Goal: Task Accomplishment & Management: Use online tool/utility

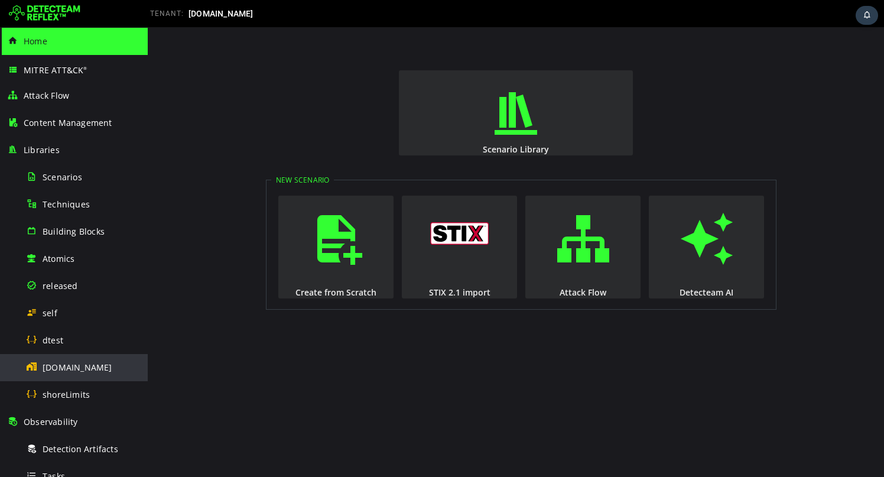
click at [82, 377] on div "[DOMAIN_NAME]" at bounding box center [83, 367] width 115 height 27
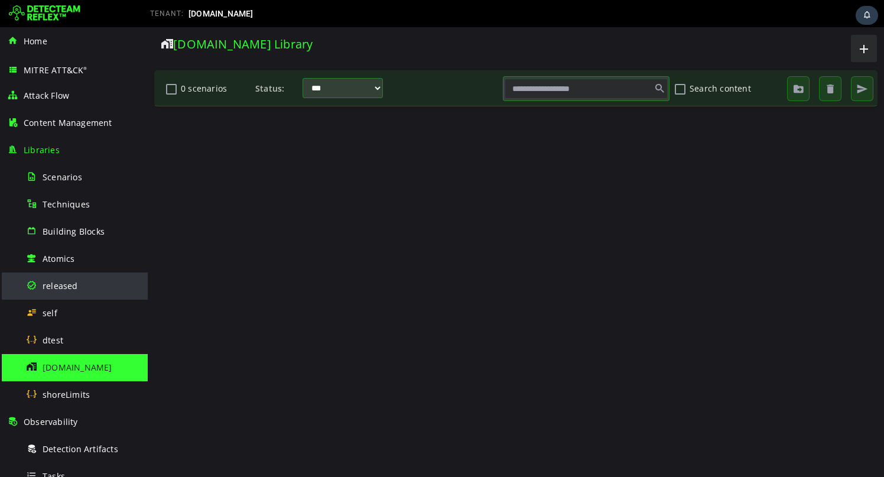
click at [63, 278] on div "released" at bounding box center [83, 285] width 115 height 27
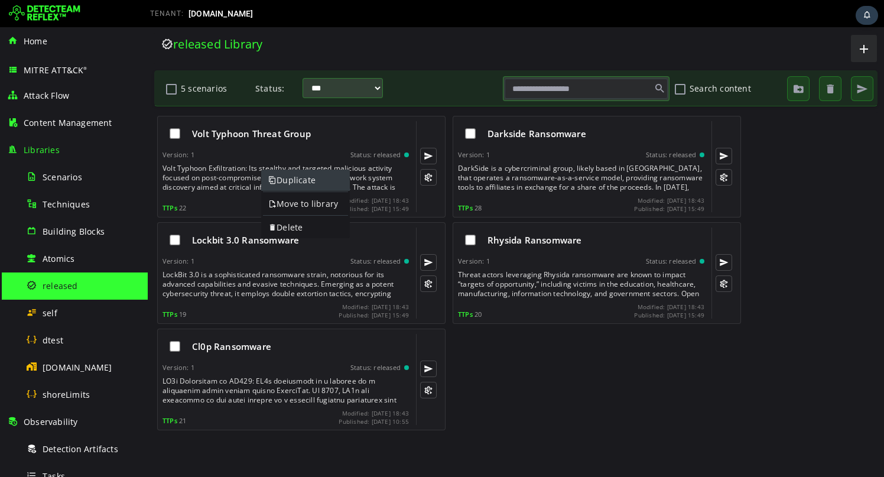
click at [278, 180] on link "Duplicate" at bounding box center [305, 180] width 89 height 21
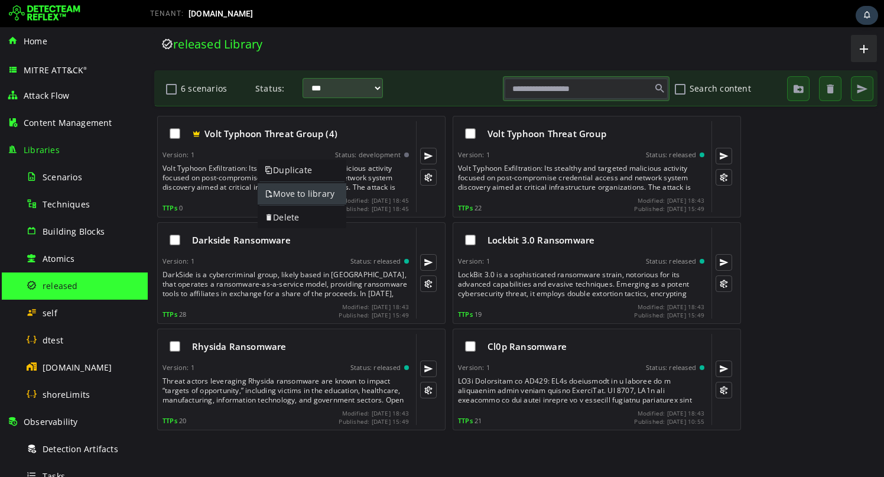
click at [281, 188] on link "Move to library" at bounding box center [302, 193] width 89 height 21
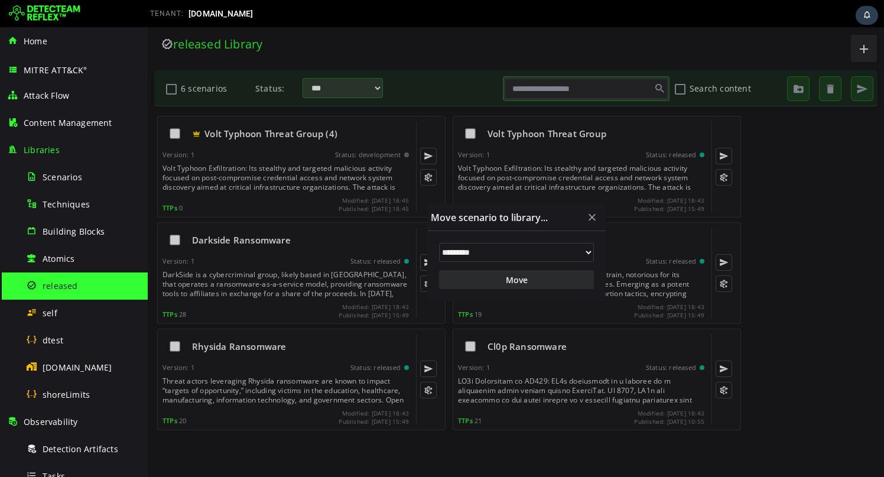
click at [484, 252] on select "**********" at bounding box center [516, 252] width 155 height 19
select select "**"
click at [439, 243] on select "**********" at bounding box center [516, 252] width 155 height 19
click at [498, 285] on button "Move" at bounding box center [516, 279] width 155 height 19
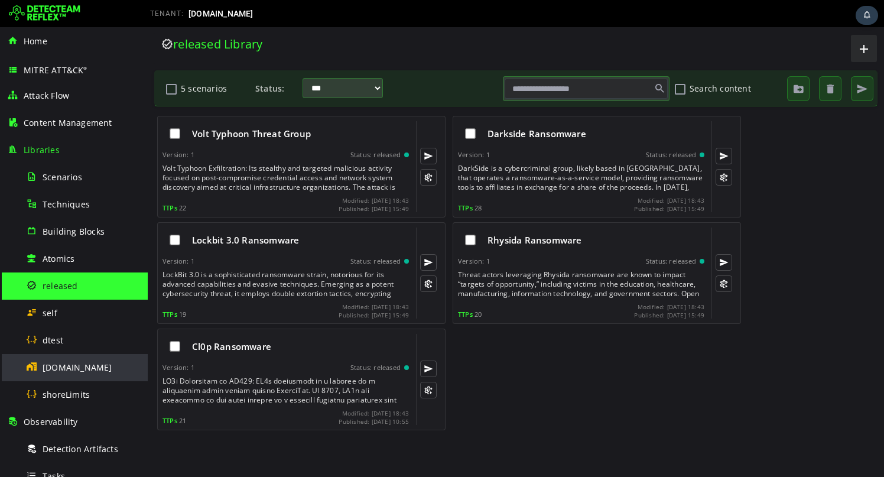
click at [94, 365] on div "[DOMAIN_NAME]" at bounding box center [83, 367] width 115 height 27
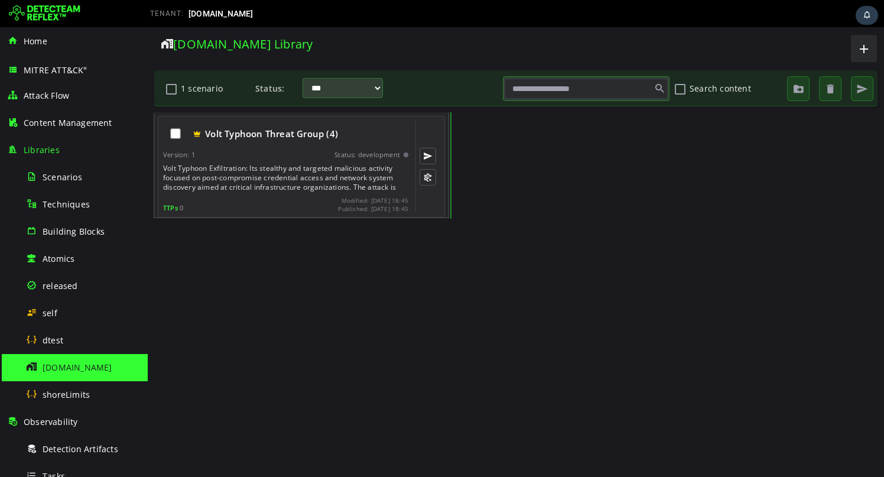
click at [253, 175] on div "Volt Typhoon Exfiltration: Its stealthy and targeted malicious activity focused…" at bounding box center [287, 178] width 248 height 28
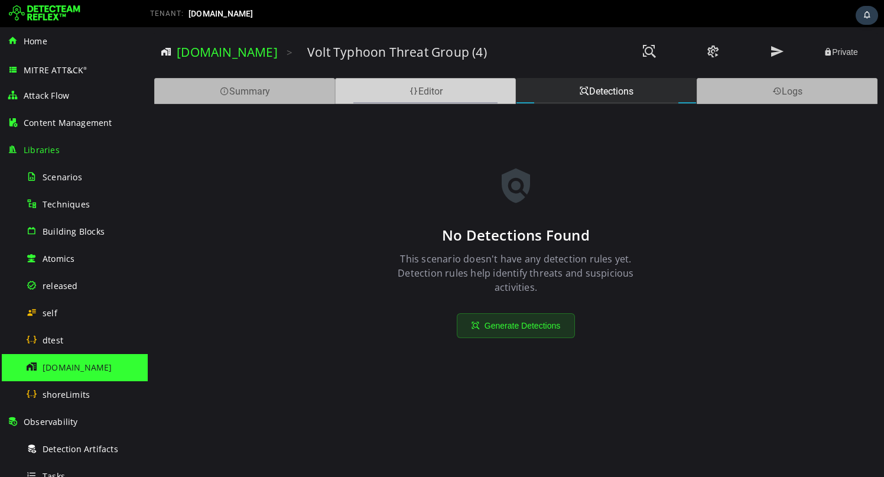
click at [416, 90] on span at bounding box center [413, 91] width 9 height 11
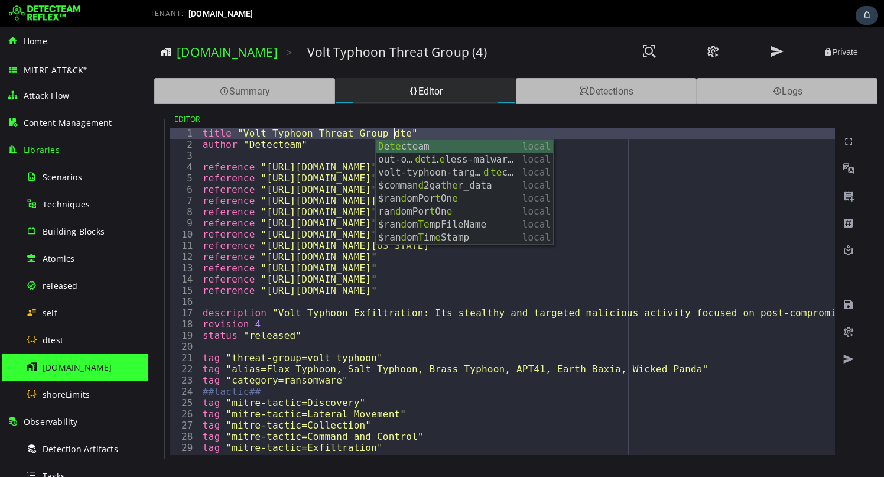
scroll to position [0, 11]
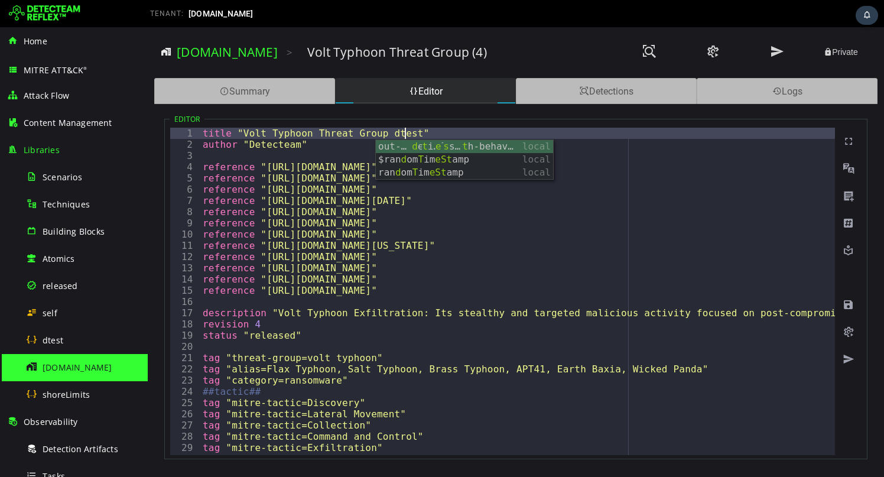
type textarea "**********"
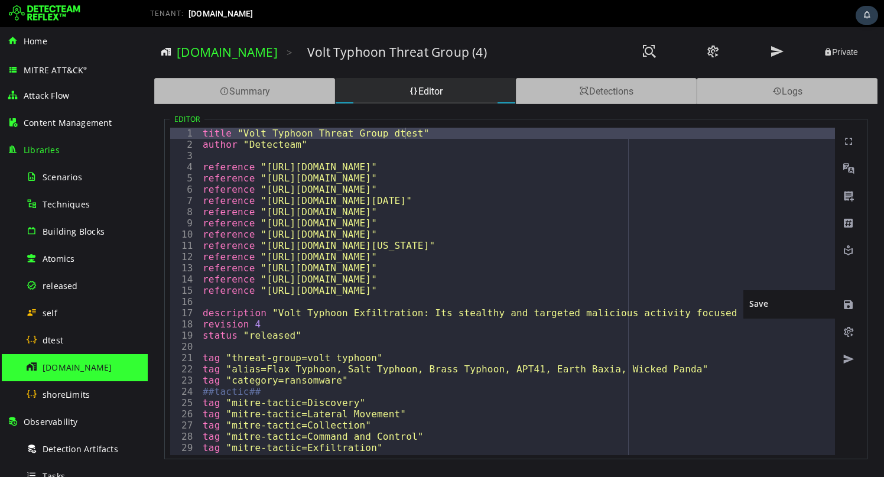
click at [853, 307] on span at bounding box center [848, 305] width 12 height 12
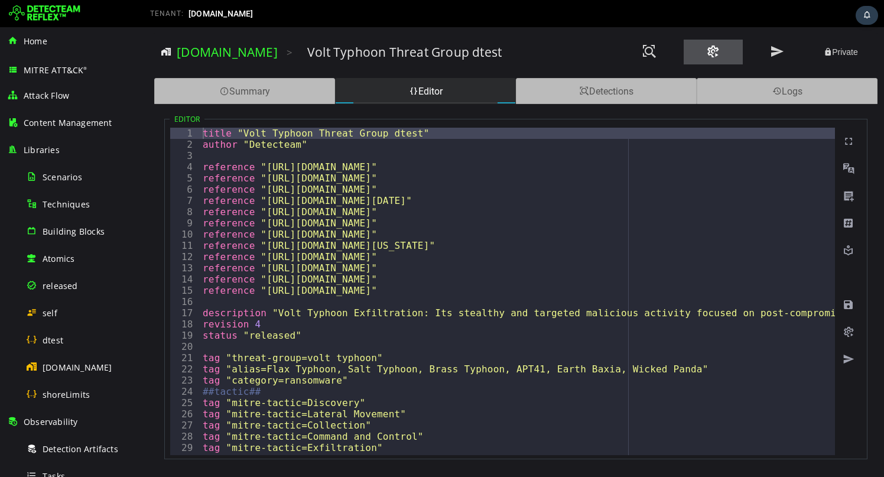
click at [710, 55] on span at bounding box center [713, 52] width 14 height 16
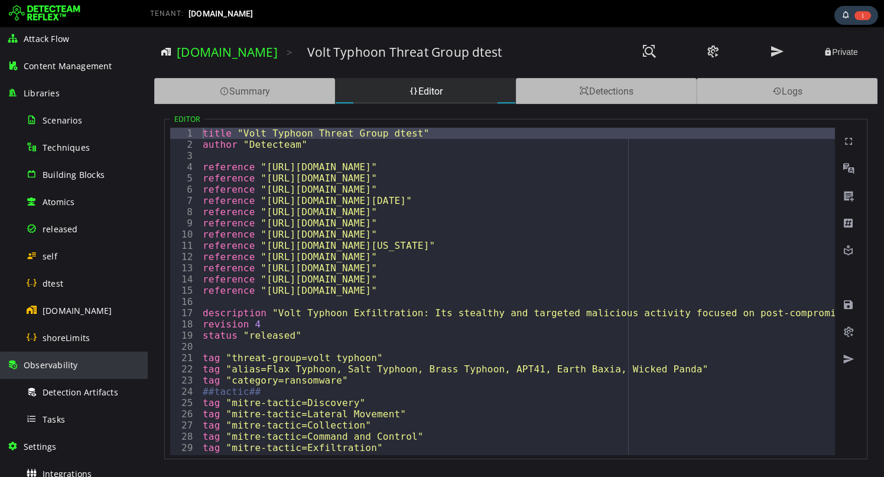
scroll to position [61, 0]
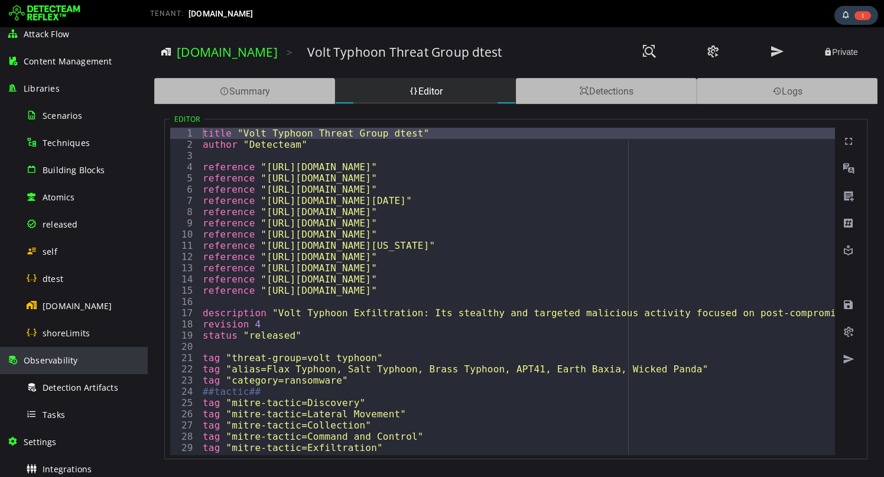
click at [48, 414] on span "Tasks" at bounding box center [54, 414] width 22 height 11
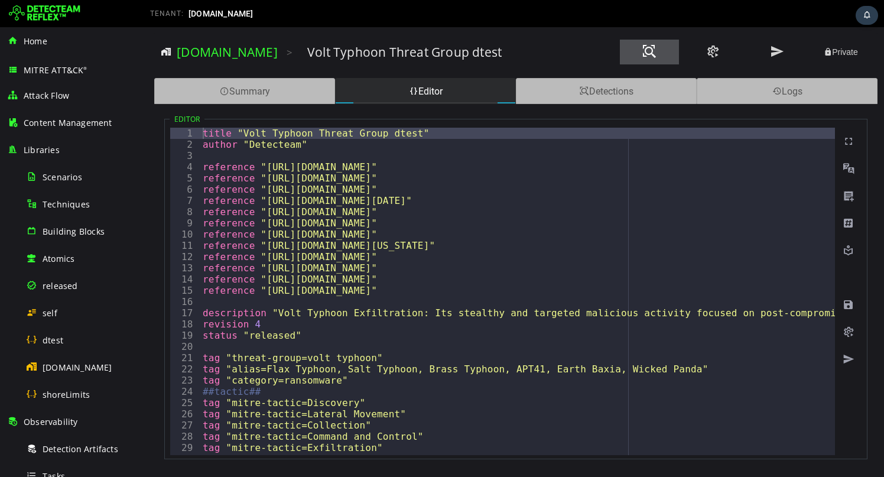
click at [649, 60] on span at bounding box center [649, 52] width 14 height 16
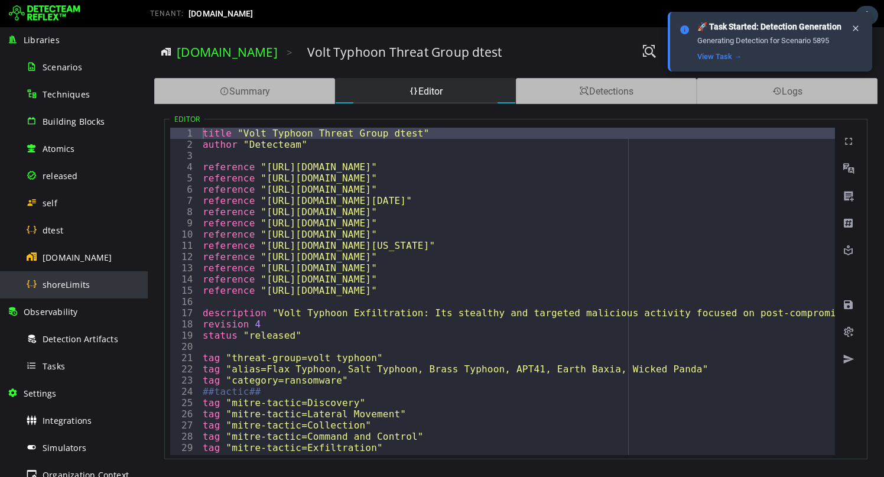
scroll to position [211, 0]
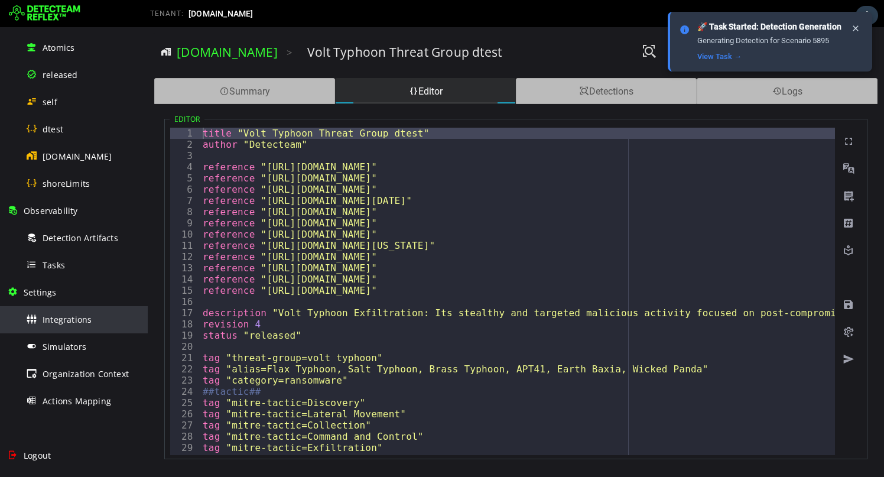
click at [70, 323] on span "Integrations" at bounding box center [67, 319] width 49 height 11
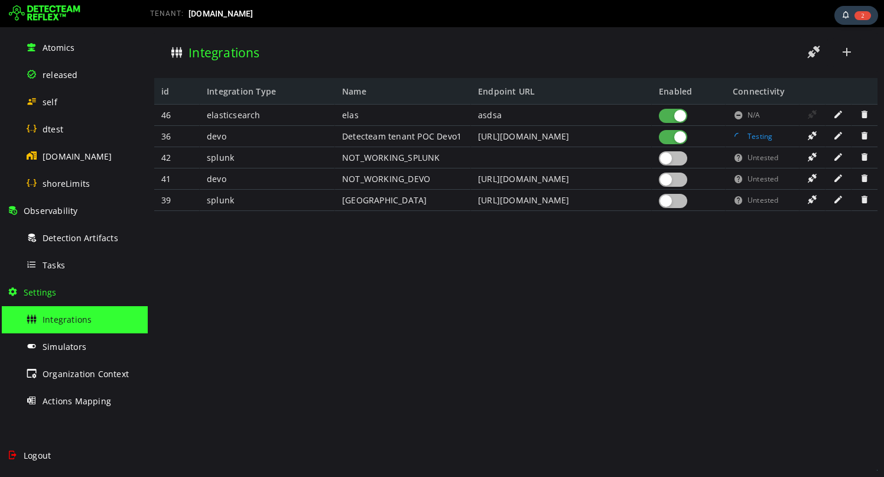
click at [665, 114] on div at bounding box center [673, 116] width 28 height 14
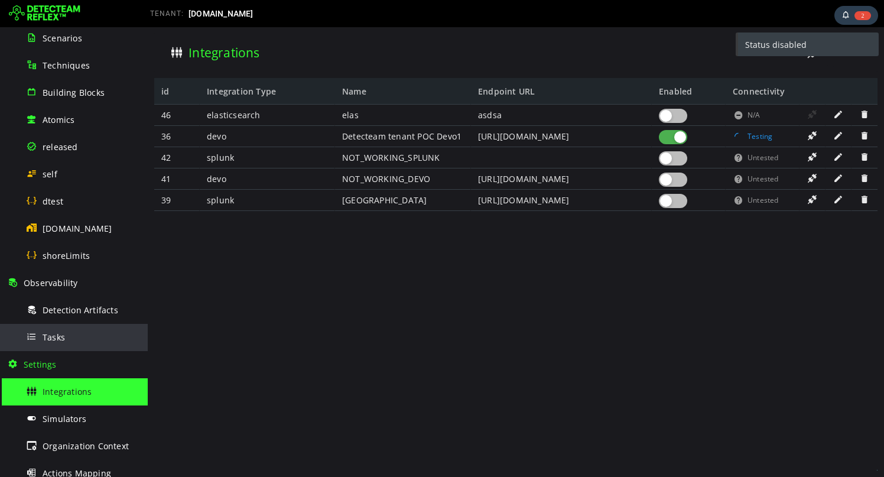
scroll to position [131, 0]
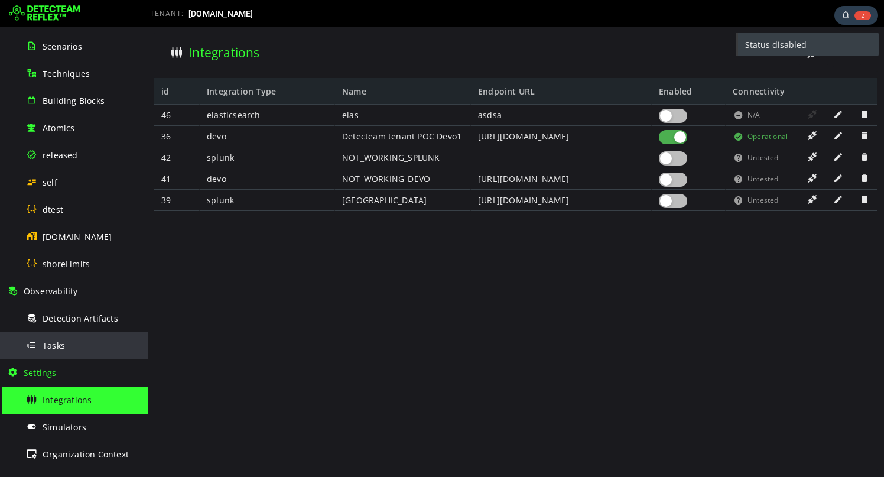
click at [56, 340] on span "Tasks" at bounding box center [54, 345] width 22 height 11
